Goal: Task Accomplishment & Management: Use online tool/utility

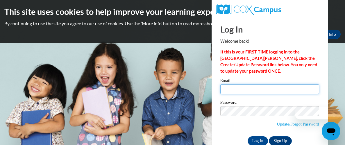
click at [268, 90] on input "Email" at bounding box center [269, 89] width 99 height 10
type input "bhilliard@nobleps.com"
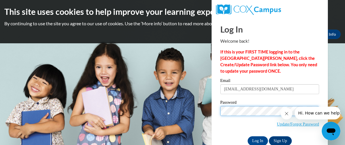
click at [248, 136] on input "Log In" at bounding box center [258, 140] width 20 height 9
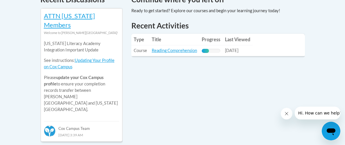
scroll to position [268, 0]
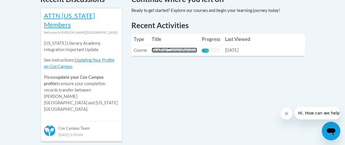
click at [175, 48] on link "Reading Comprehension" at bounding box center [174, 50] width 45 height 5
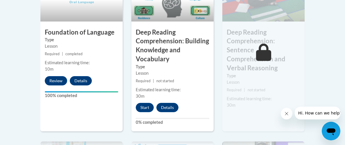
scroll to position [400, 0]
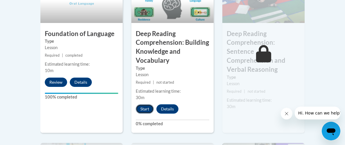
click at [144, 108] on button "Start" at bounding box center [145, 108] width 18 height 9
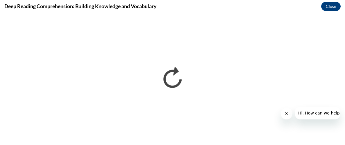
scroll to position [0, 0]
click at [284, 113] on icon "Close message from company" at bounding box center [286, 113] width 5 height 5
